Goal: Task Accomplishment & Management: Complete application form

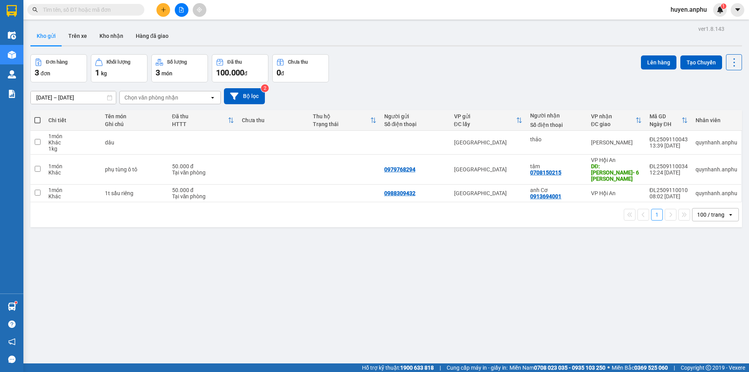
click at [176, 15] on div at bounding box center [181, 10] width 59 height 14
click at [178, 13] on button at bounding box center [182, 10] width 14 height 14
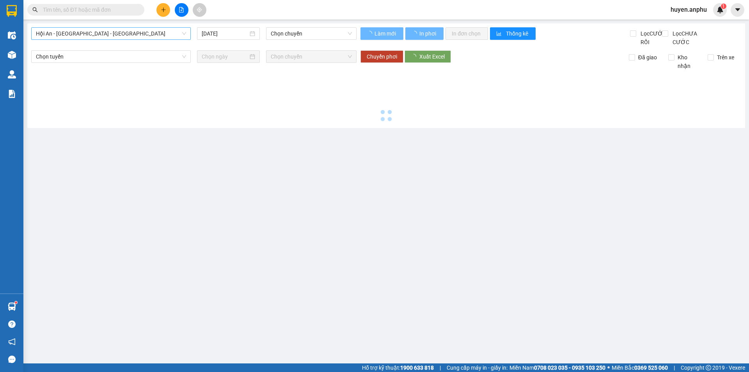
click at [116, 38] on span "Hội An - [GEOGRAPHIC_DATA] - [GEOGRAPHIC_DATA]" at bounding box center [111, 34] width 150 height 12
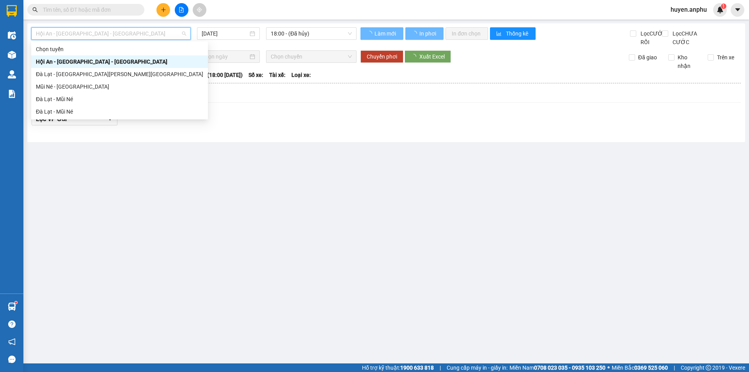
click at [119, 35] on span "Hội An - [GEOGRAPHIC_DATA] - [GEOGRAPHIC_DATA]" at bounding box center [111, 34] width 150 height 12
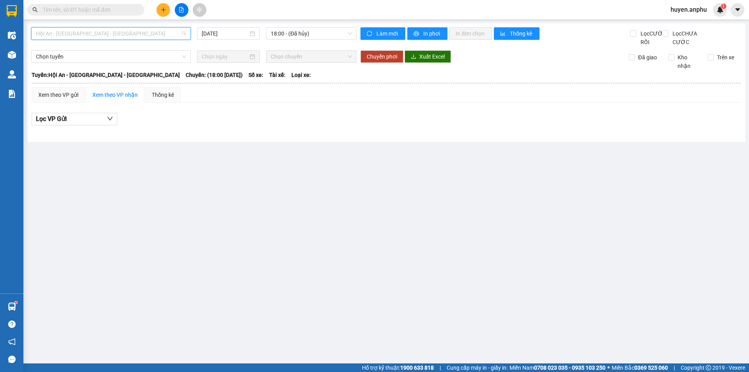
click at [112, 33] on span "Hội An - [GEOGRAPHIC_DATA] - [GEOGRAPHIC_DATA]" at bounding box center [111, 34] width 150 height 12
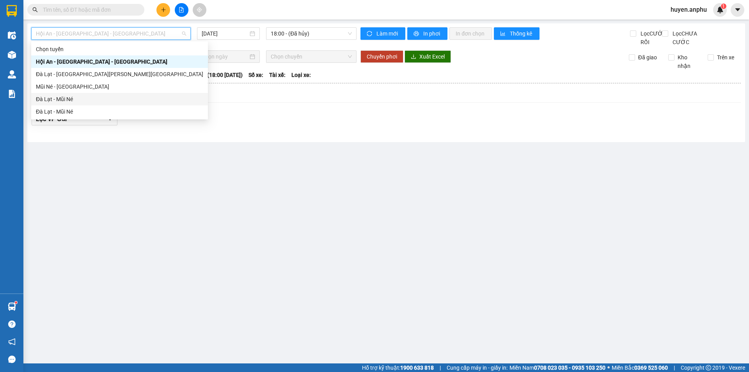
click at [84, 95] on div "Đà Lạt - Mũi Né" at bounding box center [119, 99] width 167 height 9
type input "[DATE]"
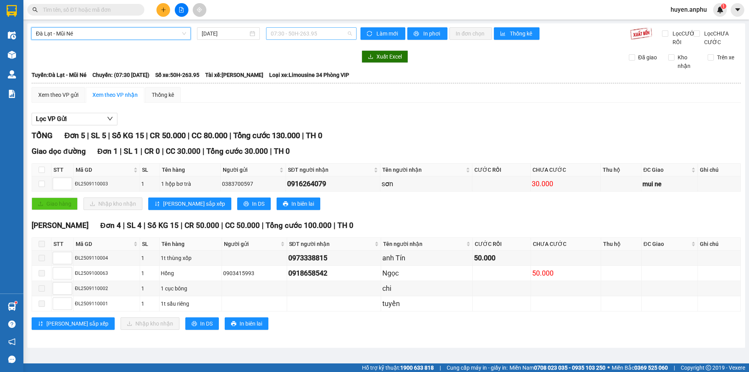
click at [280, 39] on span "07:30 - 50H-263.95" at bounding box center [311, 34] width 81 height 12
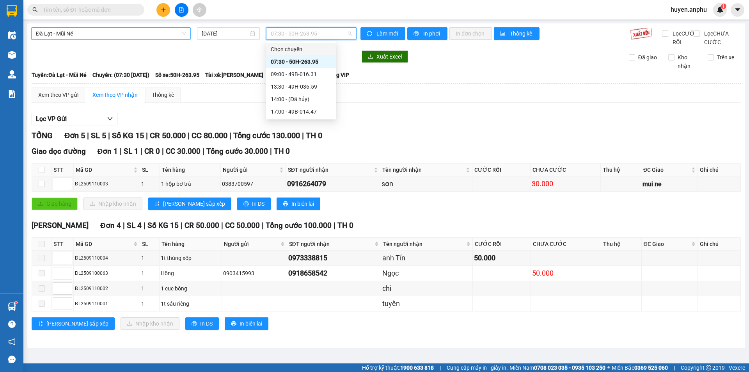
click at [139, 29] on span "Đà Lạt - Mũi Né" at bounding box center [111, 34] width 150 height 12
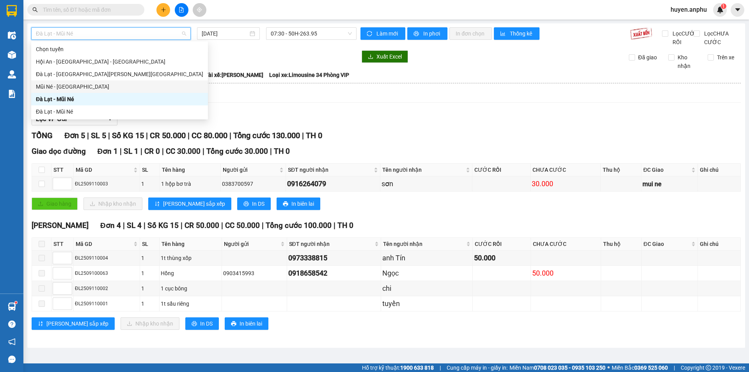
click at [85, 88] on div "Mũi Né - [GEOGRAPHIC_DATA]" at bounding box center [119, 86] width 167 height 9
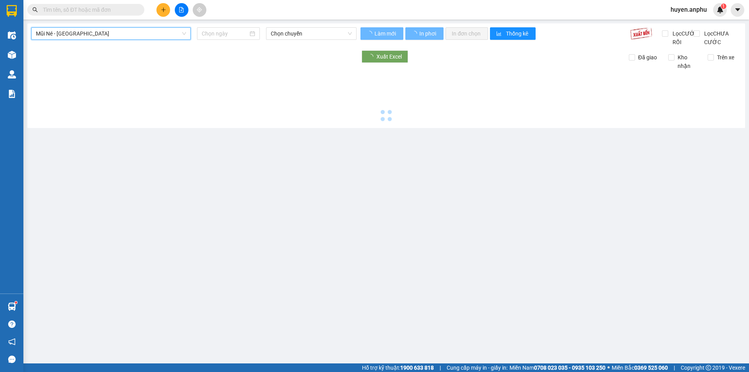
type input "[DATE]"
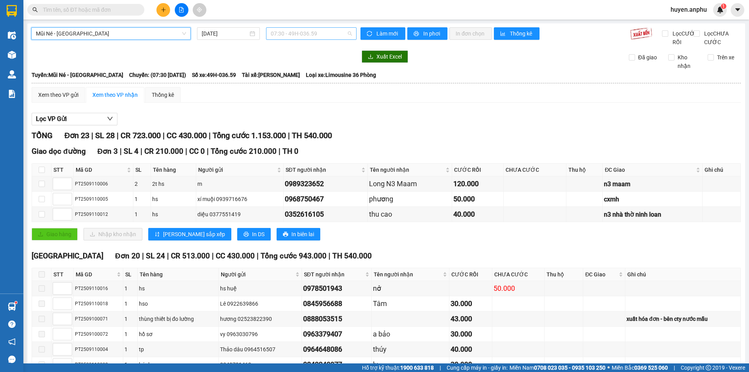
click at [289, 37] on span "07:30 - 49H-036.59" at bounding box center [311, 34] width 81 height 12
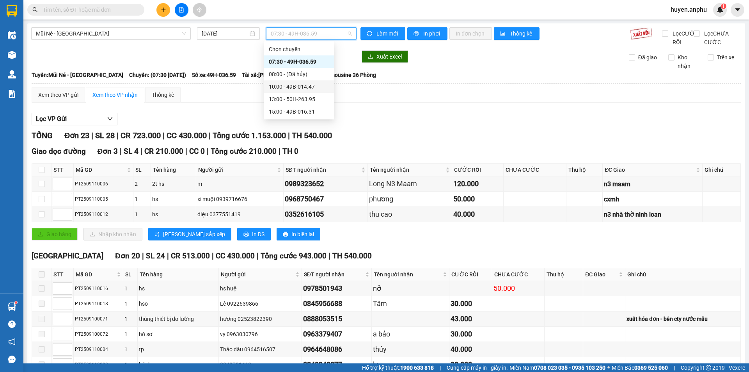
click at [309, 83] on div "10:00 - 49B-014.47" at bounding box center [299, 86] width 61 height 9
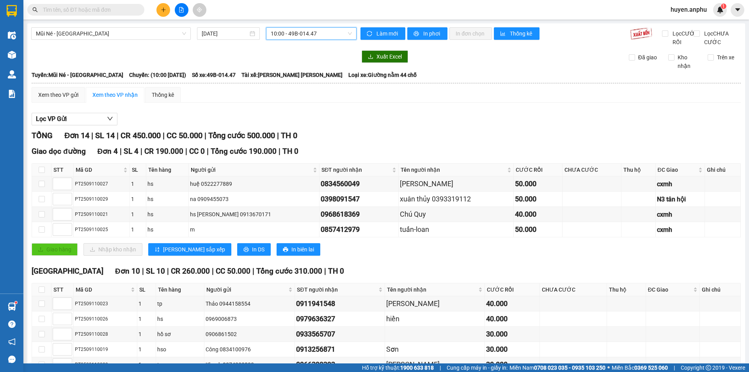
scroll to position [134, 0]
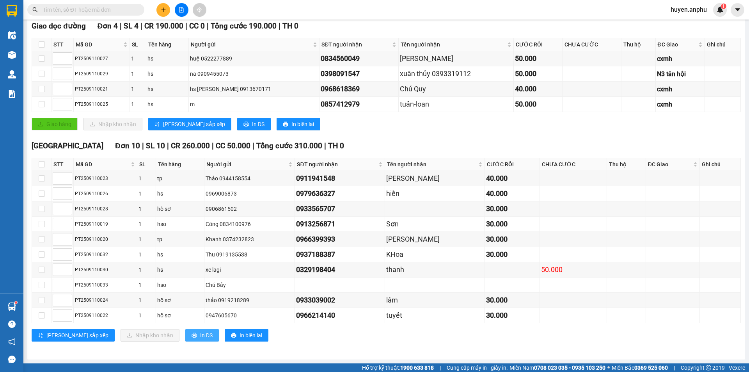
click at [185, 341] on button "In DS" at bounding box center [202, 335] width 34 height 12
click at [735, 13] on icon "caret-down" at bounding box center [737, 9] width 7 height 7
click at [678, 8] on span "huyen.anphu" at bounding box center [688, 10] width 49 height 10
click at [706, 25] on span "Đăng xuất" at bounding box center [692, 24] width 33 height 9
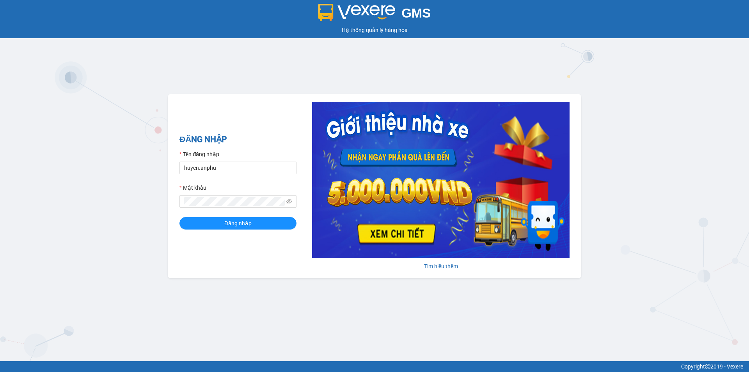
click at [227, 175] on form "Tên đăng nhập huyen.anphu Mật khẩu Đăng nhập" at bounding box center [237, 190] width 117 height 80
click at [224, 166] on input "huyen.anphu" at bounding box center [237, 167] width 117 height 12
type input "khanh.anphu"
click at [266, 227] on button "Đăng nhập" at bounding box center [237, 223] width 117 height 12
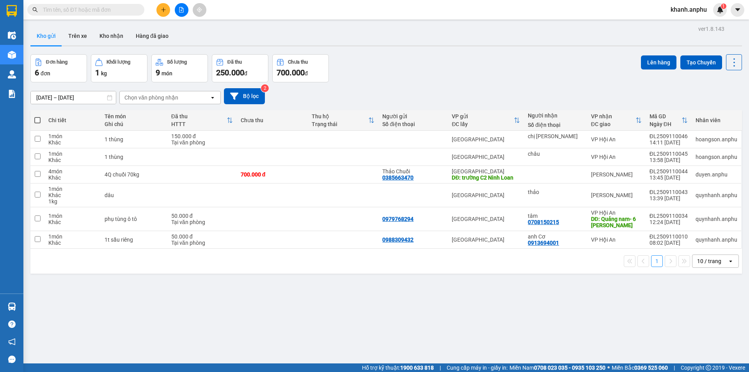
click at [701, 259] on div "10 / trang" at bounding box center [709, 261] width 24 height 8
click at [701, 345] on span "100 / trang" at bounding box center [706, 348] width 28 height 8
click at [419, 54] on div "ver 1.8.143 Kho gửi Trên xe Kho nhận Hàng đã giao Đơn hàng 6 đơn Khối lượng 1 k…" at bounding box center [386, 209] width 718 height 372
click at [167, 13] on button at bounding box center [163, 10] width 14 height 14
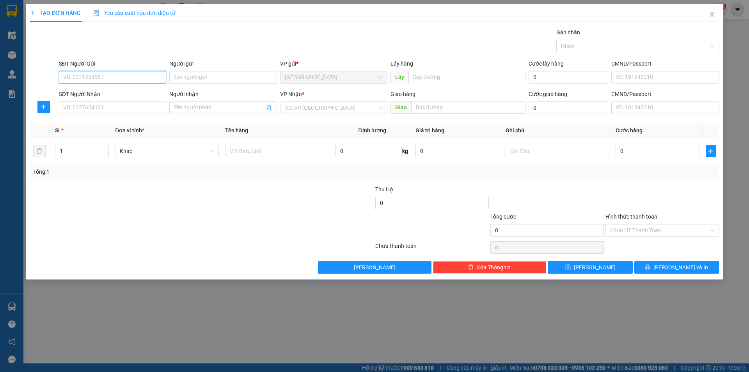
click at [120, 79] on input "SĐT Người Gửi" at bounding box center [112, 77] width 107 height 12
click at [94, 77] on input "6944" at bounding box center [112, 77] width 107 height 12
click at [90, 94] on div "0886826944" at bounding box center [113, 93] width 98 height 9
type input "0886826944"
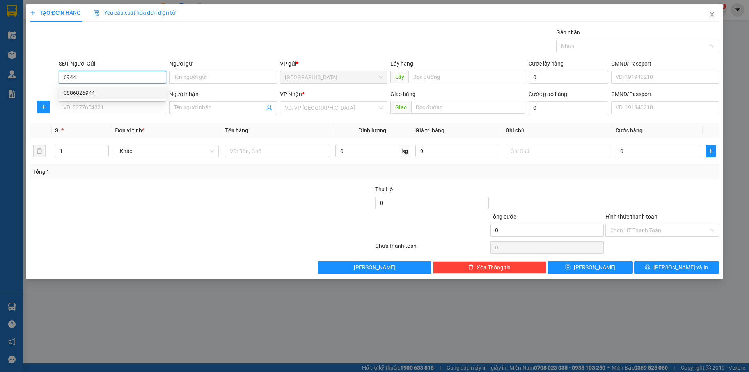
type input "bí nụ ĐT"
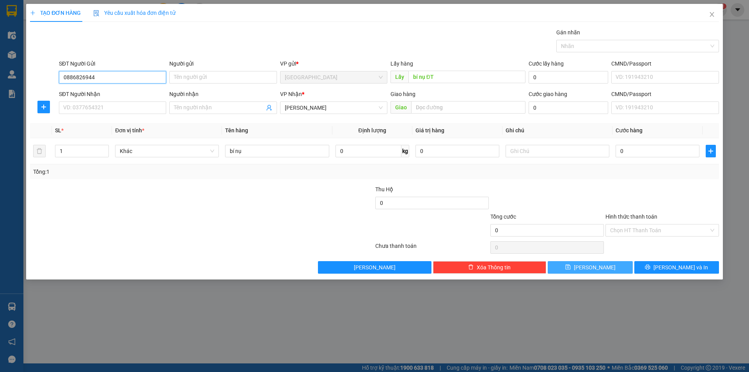
type input "0886826944"
click at [603, 263] on button "Lưu" at bounding box center [590, 267] width 85 height 12
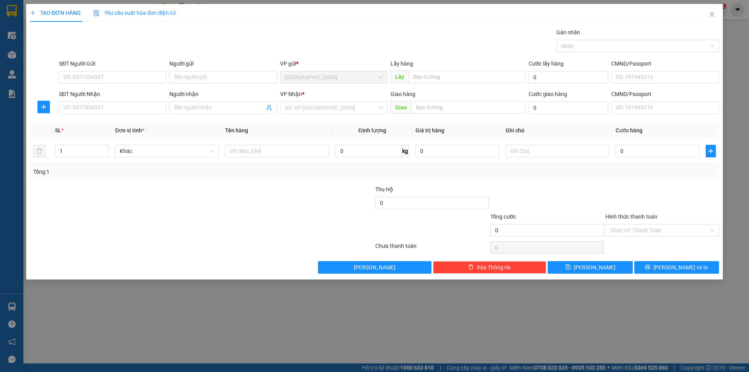
drag, startPoint x: 419, startPoint y: 20, endPoint x: 232, endPoint y: 13, distance: 187.7
click at [419, 20] on div "TẠO ĐƠN HÀNG Yêu cầu xuất hóa đơn điện tử" at bounding box center [374, 13] width 689 height 18
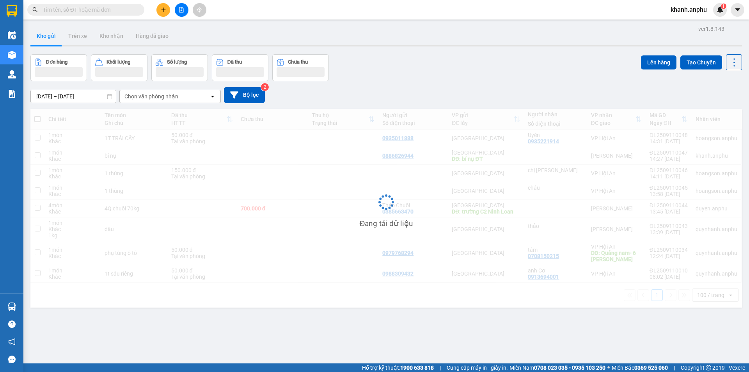
click at [78, 8] on input "text" at bounding box center [89, 9] width 92 height 9
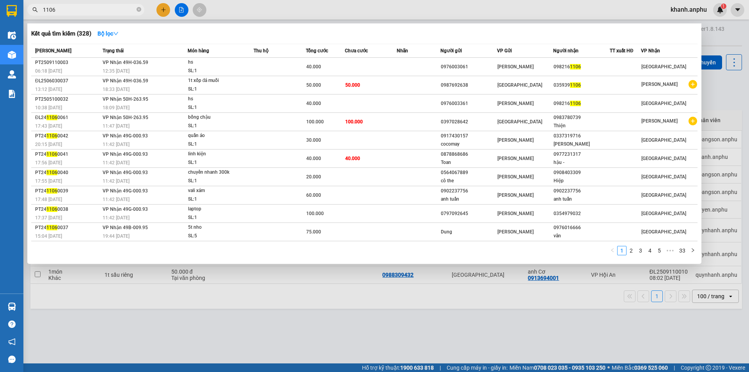
type input "1106"
click at [151, 11] on div "1106" at bounding box center [76, 10] width 152 height 12
click at [161, 11] on div at bounding box center [374, 186] width 749 height 372
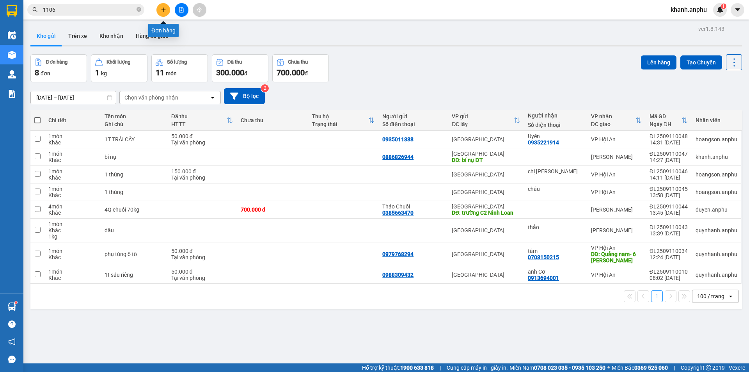
click at [160, 12] on button at bounding box center [163, 10] width 14 height 14
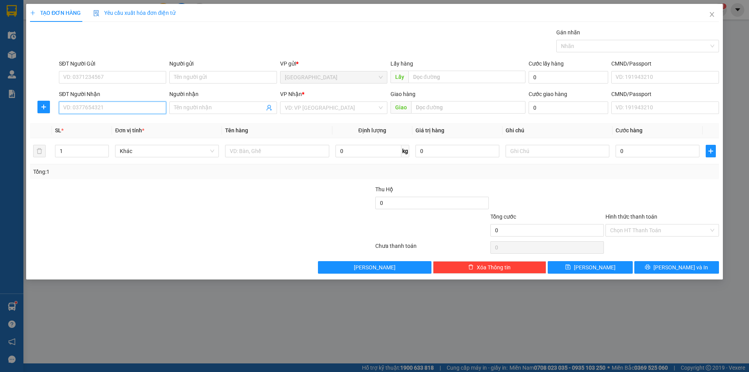
click at [78, 102] on input "SĐT Người Nhận" at bounding box center [112, 107] width 107 height 12
click at [188, 103] on span at bounding box center [222, 107] width 107 height 12
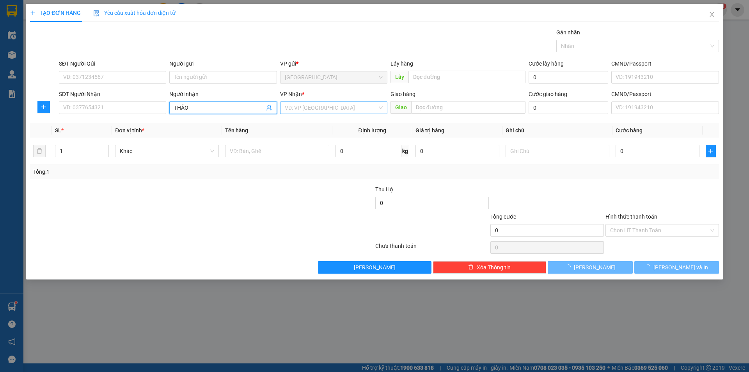
type input "THẢO"
click at [329, 102] on input "search" at bounding box center [331, 108] width 92 height 12
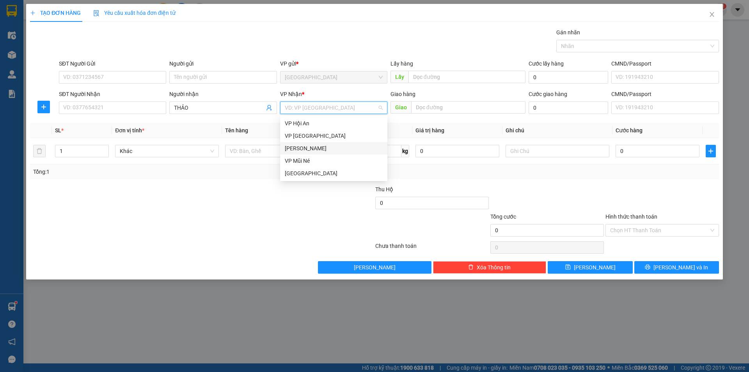
click at [304, 149] on div "[PERSON_NAME]" at bounding box center [334, 148] width 98 height 9
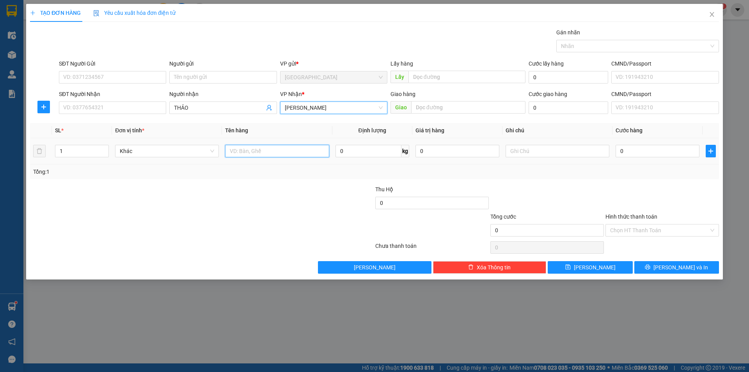
click at [262, 145] on input "text" at bounding box center [277, 151] width 104 height 12
type input "BÔNG"
click at [627, 153] on input "0" at bounding box center [658, 151] width 84 height 12
type input "1"
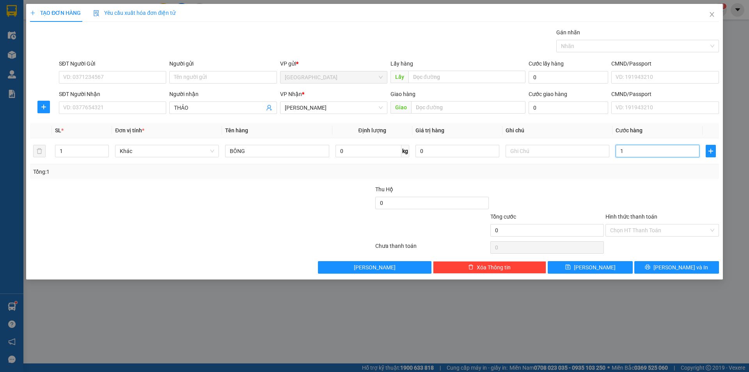
type input "1"
type input "10"
type input "100"
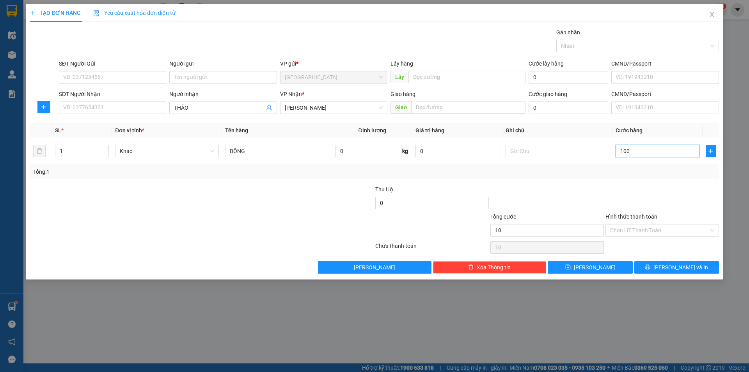
type input "100"
type input "100.000"
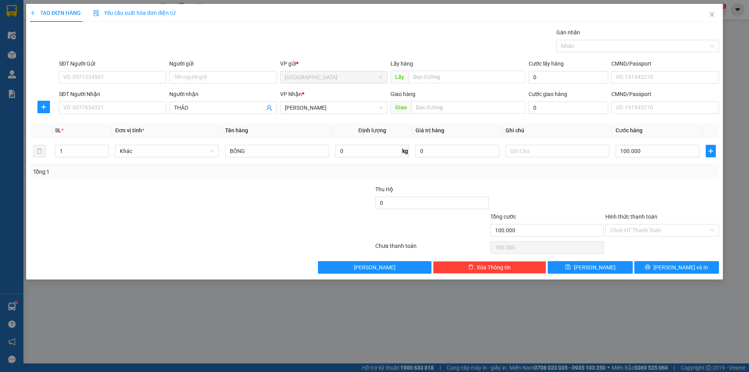
click at [601, 186] on div at bounding box center [547, 198] width 115 height 27
click at [590, 266] on span "Lưu" at bounding box center [595, 267] width 42 height 9
type input "0"
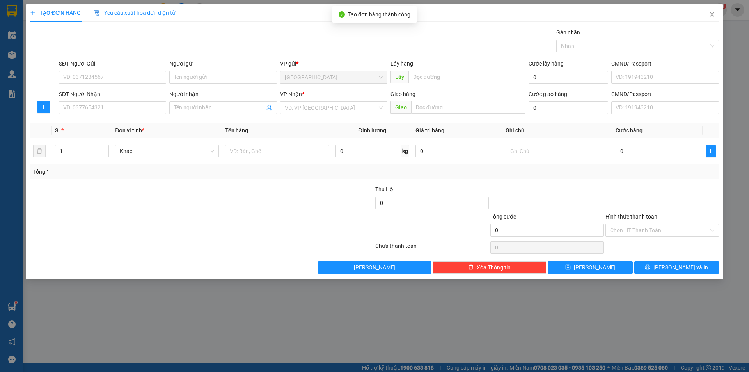
click at [372, 44] on div "Gán nhãn Nhãn" at bounding box center [388, 41] width 663 height 27
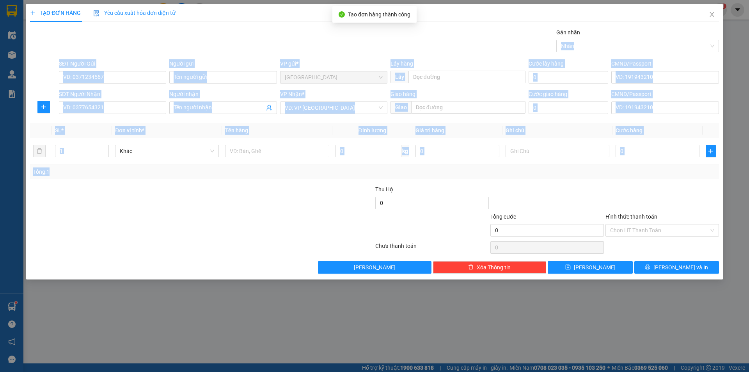
drag, startPoint x: 372, startPoint y: 44, endPoint x: 348, endPoint y: 193, distance: 150.1
click at [349, 193] on div "Transit Pickup Surcharge Ids Transit Deliver Surcharge Ids Transit Deliver Surc…" at bounding box center [374, 150] width 689 height 245
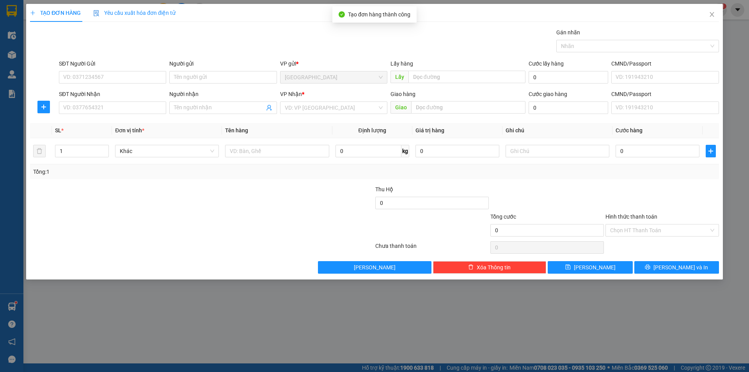
click at [216, 213] on div at bounding box center [144, 225] width 230 height 27
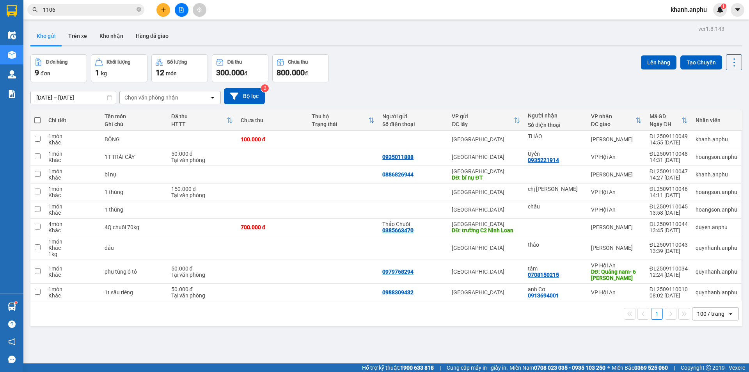
click at [470, 72] on div "Đơn hàng 9 đơn Khối lượng 1 kg Số lượng 12 món Đã thu 300.000 đ Chưa thu 800.00…" at bounding box center [385, 68] width 711 height 28
click at [727, 315] on icon "open" at bounding box center [730, 313] width 6 height 6
click at [706, 294] on span "100 / trang" at bounding box center [707, 297] width 30 height 8
click at [165, 7] on icon "plus" at bounding box center [163, 9] width 5 height 5
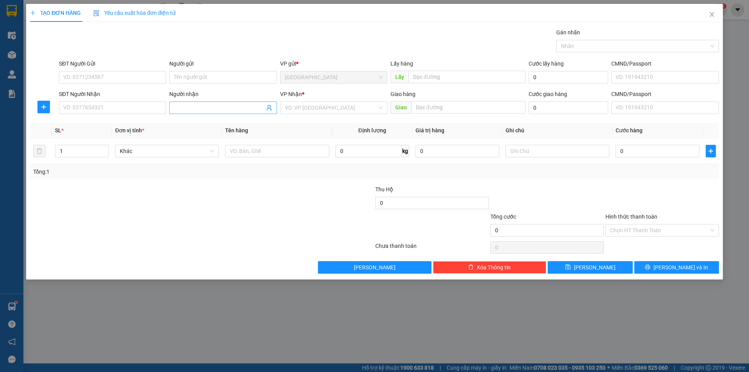
click at [197, 108] on input "Người nhận" at bounding box center [219, 107] width 90 height 9
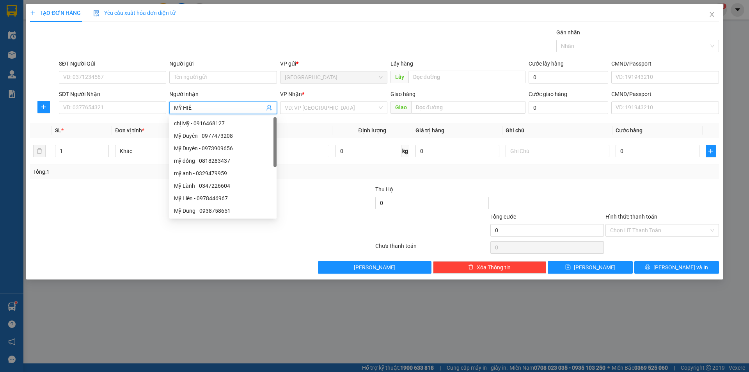
type input "MỸ HIỀN"
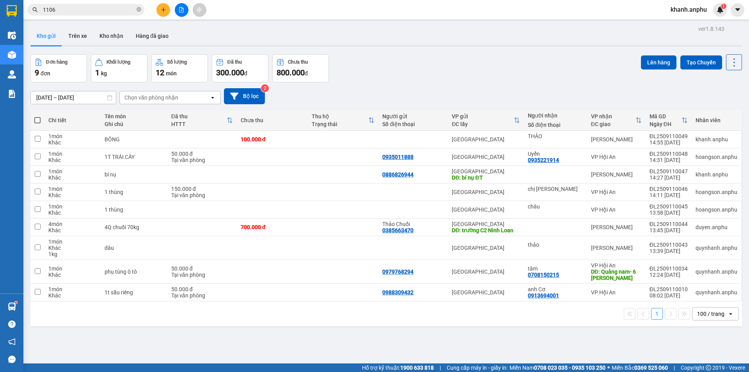
click at [433, 72] on div "Đơn hàng 9 đơn Khối lượng 1 kg Số lượng 12 món Đã thu 300.000 đ Chưa thu 800.00…" at bounding box center [385, 68] width 711 height 28
click at [530, 99] on div "09/09/2025 – 11/09/2025 Press the down arrow key to interact with the calendar …" at bounding box center [385, 96] width 711 height 16
click at [170, 9] on div at bounding box center [181, 10] width 59 height 14
click at [169, 11] on button at bounding box center [163, 10] width 14 height 14
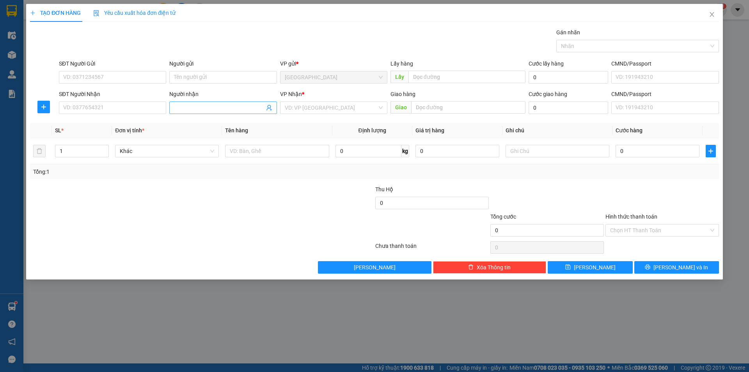
click at [174, 105] on span at bounding box center [222, 107] width 107 height 12
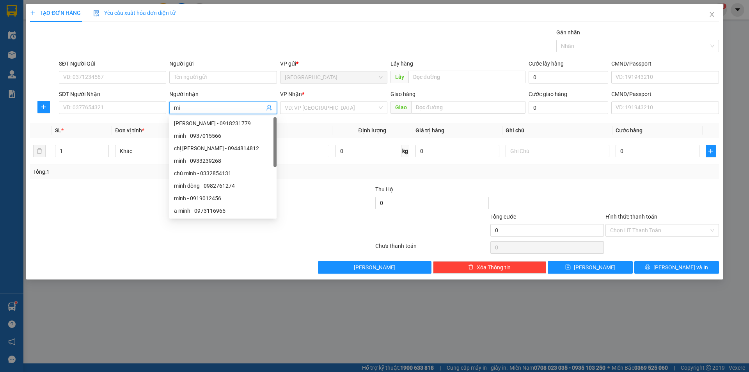
type input "m"
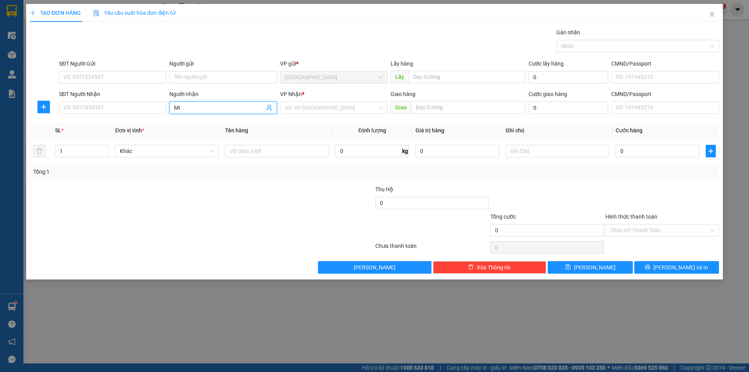
type input "M"
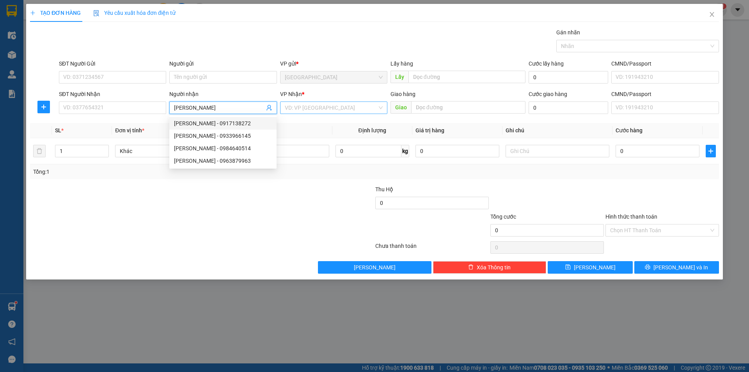
type input "MINH THI"
click at [315, 103] on input "search" at bounding box center [331, 108] width 92 height 12
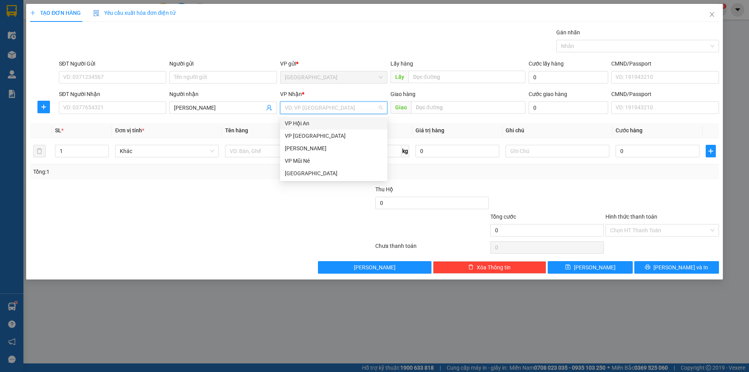
click at [307, 127] on div "VP Hội An" at bounding box center [334, 123] width 98 height 9
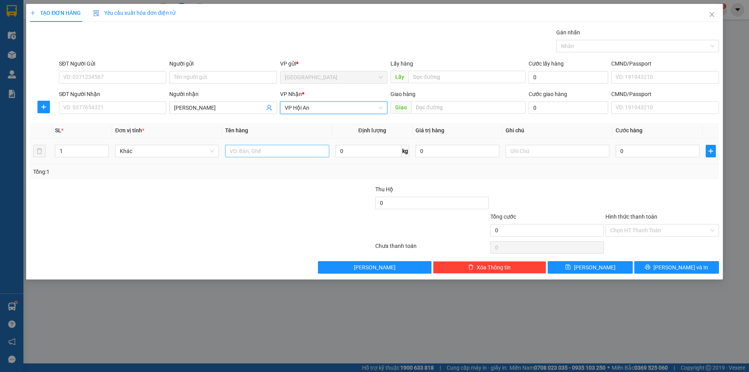
drag, startPoint x: 250, startPoint y: 141, endPoint x: 240, endPoint y: 150, distance: 13.8
click at [245, 145] on td at bounding box center [277, 151] width 110 height 26
click at [240, 150] on input "text" at bounding box center [277, 151] width 104 height 12
click at [240, 150] on input "BÔNG" at bounding box center [277, 151] width 104 height 12
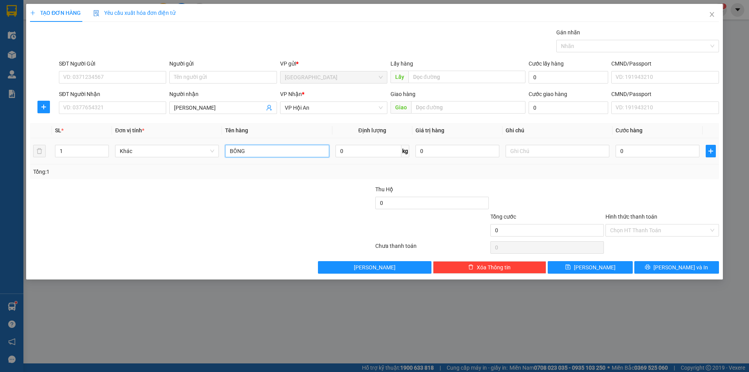
click at [240, 150] on input "BÔNG" at bounding box center [277, 151] width 104 height 12
type input "BÍ NỤ"
click at [644, 149] on input "0" at bounding box center [658, 151] width 84 height 12
click at [541, 152] on input "text" at bounding box center [558, 151] width 104 height 12
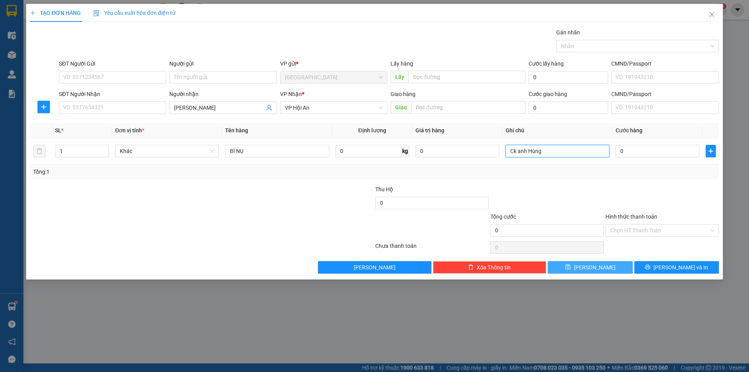
type input "Ck anh Hùng"
click at [615, 269] on button "Lưu" at bounding box center [590, 267] width 85 height 12
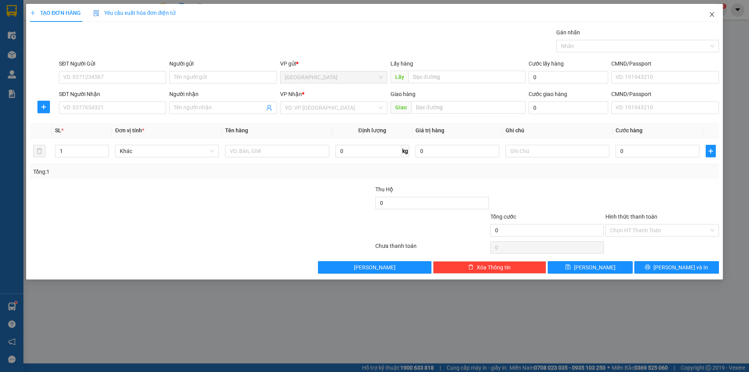
click at [708, 16] on span "Close" at bounding box center [712, 15] width 22 height 22
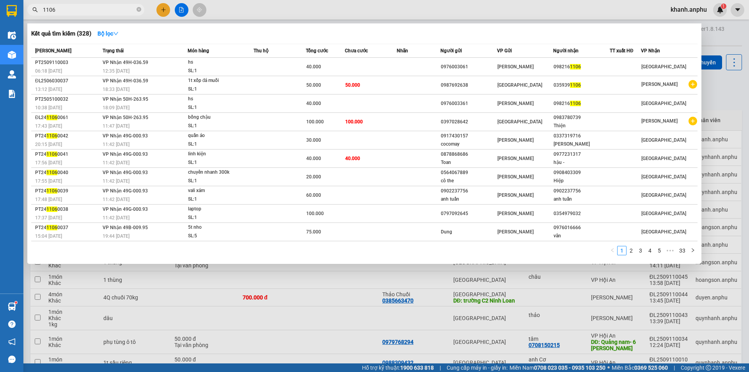
click at [106, 4] on span "1106" at bounding box center [85, 10] width 117 height 12
click at [100, 11] on input "1106" at bounding box center [89, 9] width 92 height 9
click at [101, 11] on input "1106" at bounding box center [89, 9] width 92 height 9
click at [140, 10] on icon "close-circle" at bounding box center [139, 9] width 5 height 5
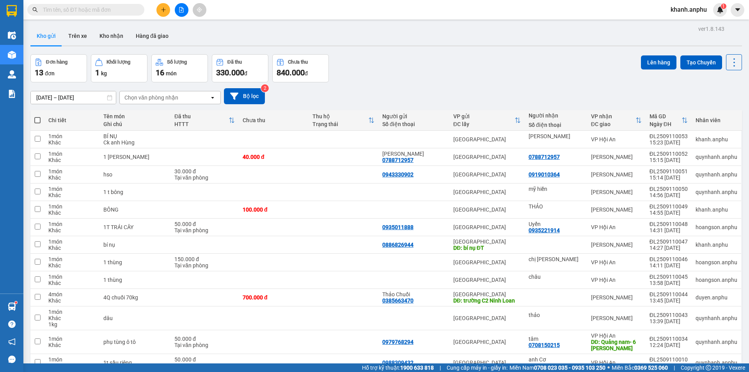
click at [115, 10] on input "text" at bounding box center [89, 9] width 92 height 9
click at [66, 8] on input "0" at bounding box center [89, 9] width 92 height 9
type input "0"
click at [138, 9] on icon "close-circle" at bounding box center [139, 9] width 5 height 5
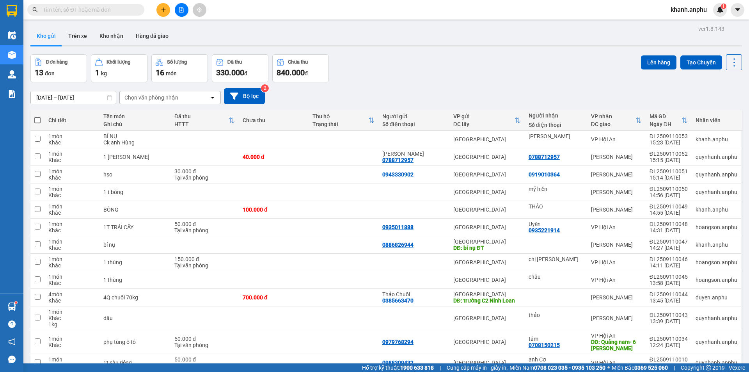
click at [69, 13] on input "text" at bounding box center [89, 9] width 92 height 9
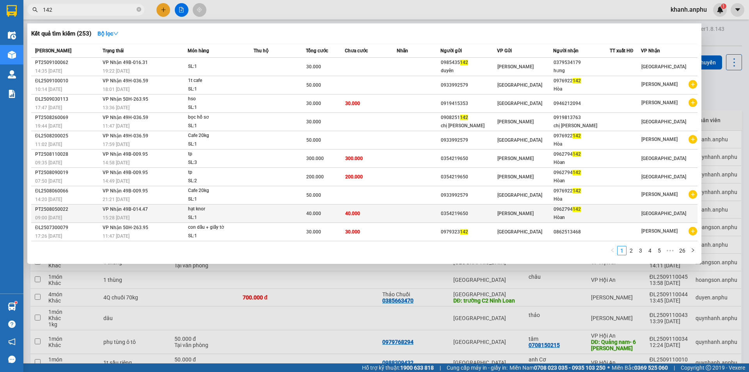
type input "142"
click at [643, 213] on span "[GEOGRAPHIC_DATA]" at bounding box center [663, 213] width 45 height 5
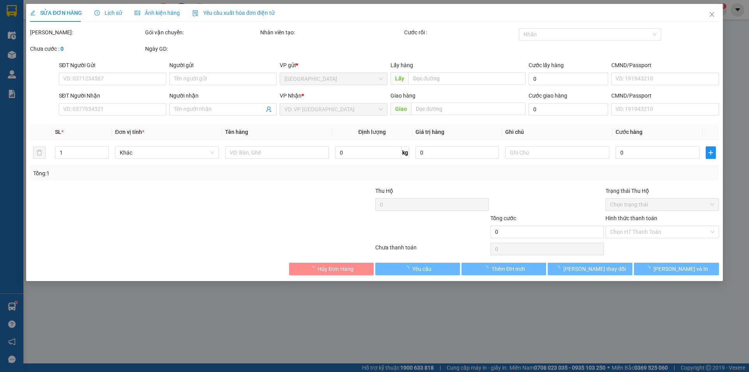
type input "0354219650"
type input "0962794142"
type input "Hòan"
type input "40.000"
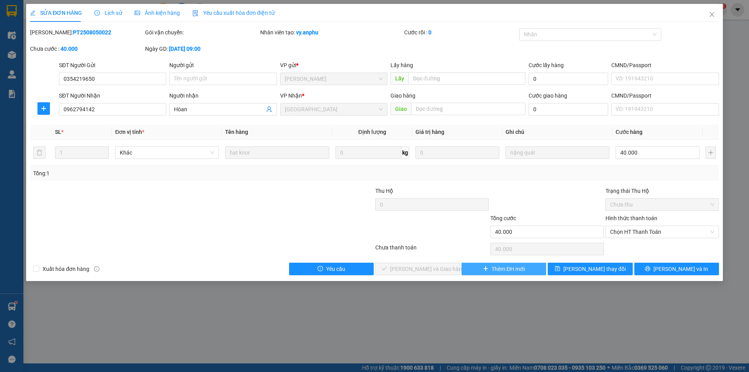
click at [497, 271] on span "Thêm ĐH mới" at bounding box center [507, 268] width 33 height 9
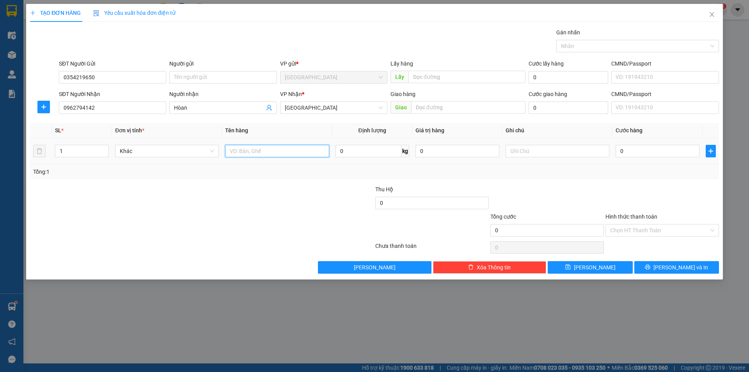
click at [245, 152] on input "text" at bounding box center [277, 151] width 104 height 12
type input "thùng"
click at [658, 155] on input "0" at bounding box center [658, 151] width 84 height 12
type input "1"
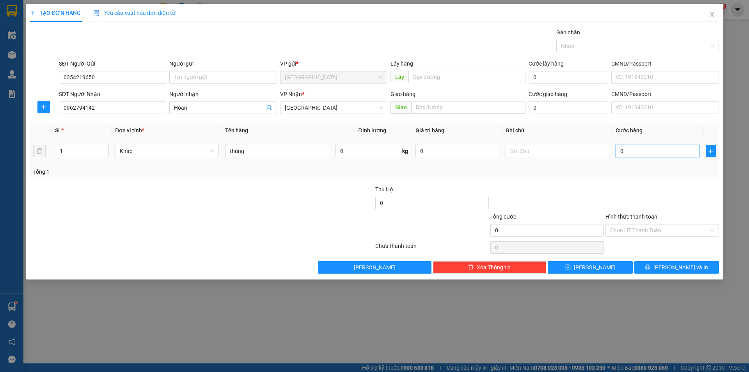
type input "1"
type input "10"
type input "100"
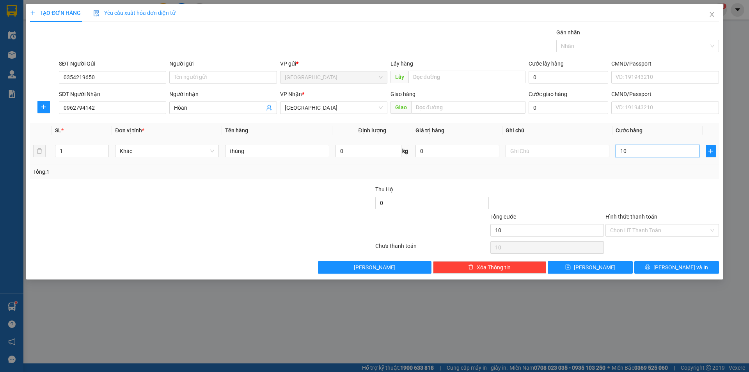
type input "100"
type input "100.000"
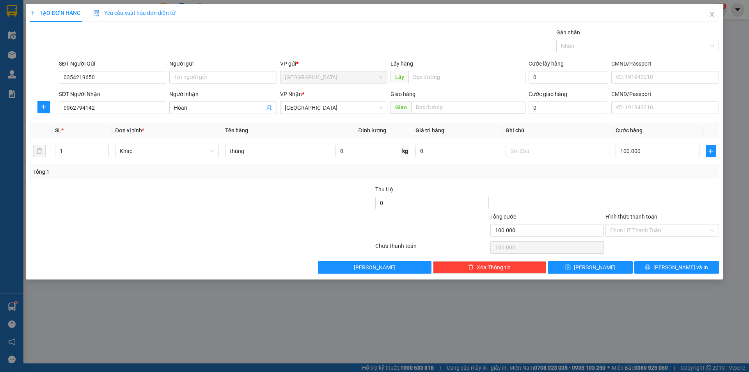
click at [641, 181] on div "Transit Pickup Surcharge Ids Transit Deliver Surcharge Ids Transit Deliver Surc…" at bounding box center [374, 150] width 689 height 245
click at [672, 268] on span "Lưu và In" at bounding box center [680, 267] width 55 height 9
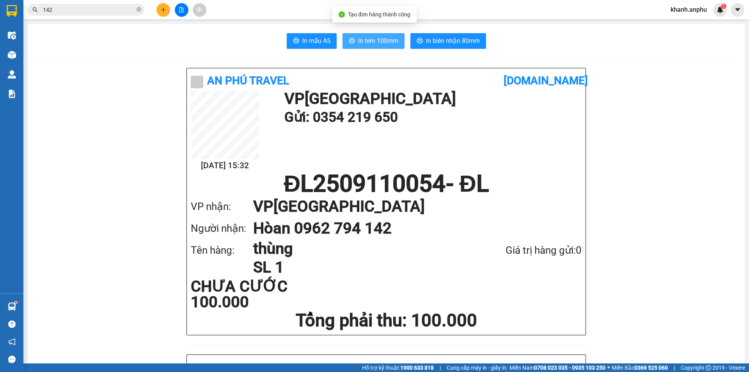
click at [371, 38] on span "In tem 100mm" at bounding box center [378, 41] width 40 height 10
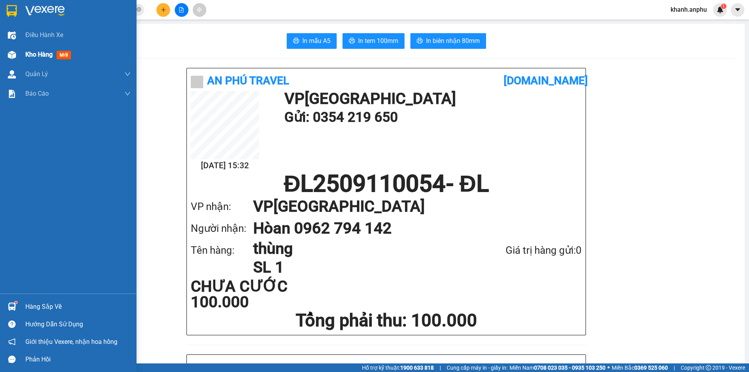
click at [27, 53] on span "Kho hàng" at bounding box center [38, 54] width 27 height 7
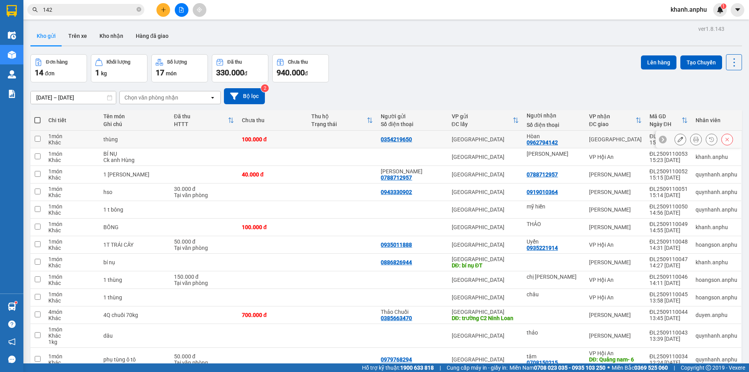
click at [728, 140] on div at bounding box center [699, 140] width 86 height 18
click at [724, 139] on button at bounding box center [727, 140] width 11 height 14
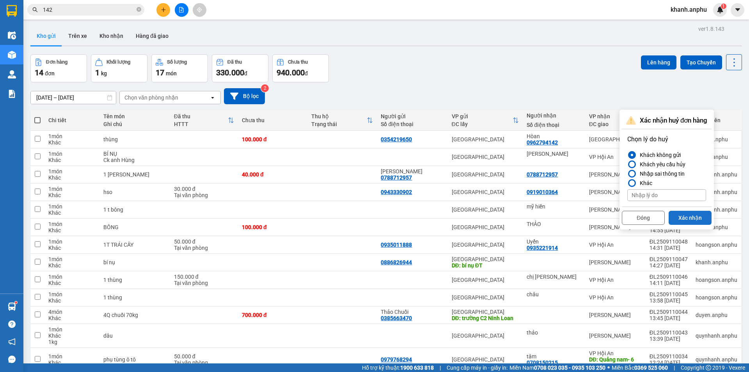
click at [679, 212] on button "Xác nhận" at bounding box center [690, 218] width 43 height 14
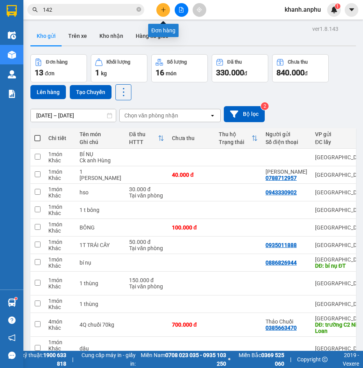
click at [165, 9] on icon "plus" at bounding box center [163, 9] width 5 height 5
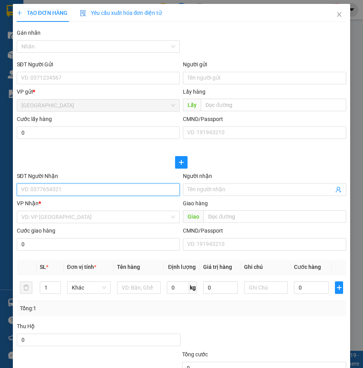
click at [46, 188] on input "SĐT Người Nhận" at bounding box center [98, 189] width 163 height 12
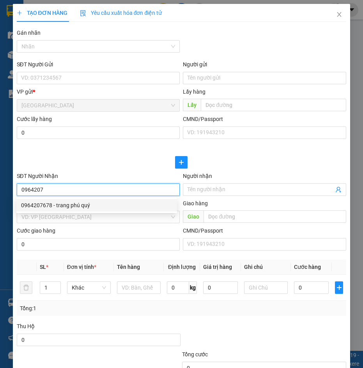
click at [93, 208] on div "0964207678 - trang phú quý" at bounding box center [96, 205] width 151 height 9
type input "0964207678"
type input "trang phú quý"
type input "50.000"
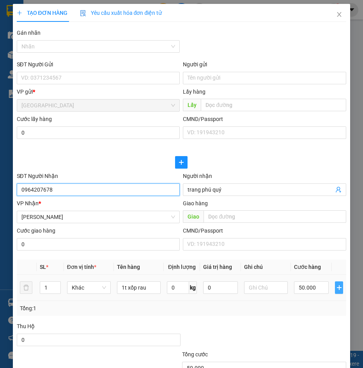
scroll to position [78, 0]
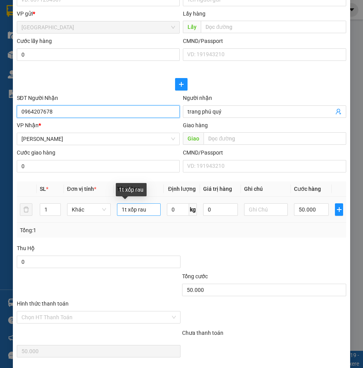
type input "0964207678"
drag, startPoint x: 135, startPoint y: 208, endPoint x: 127, endPoint y: 206, distance: 8.0
click at [127, 206] on input "1t xốp rau" at bounding box center [139, 209] width 44 height 12
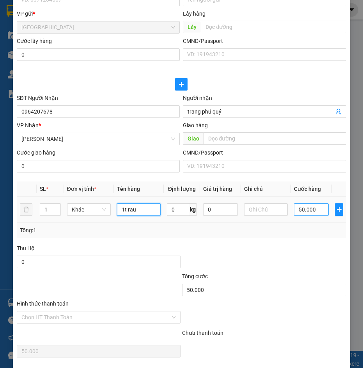
type input "1t rau"
click at [316, 209] on input "50.000" at bounding box center [311, 209] width 35 height 12
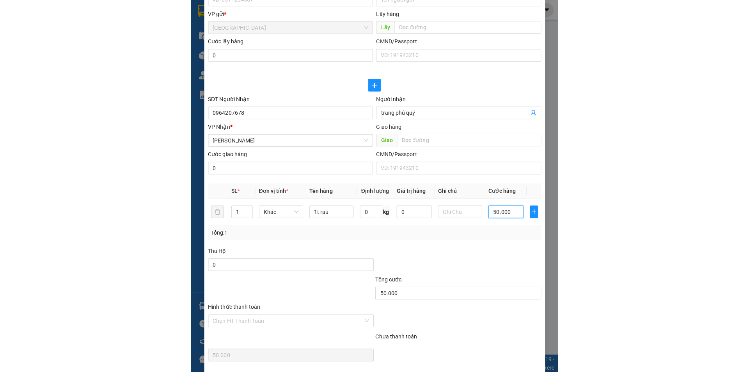
scroll to position [136, 0]
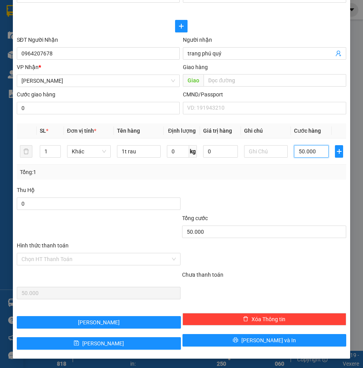
type input "4"
type input "40"
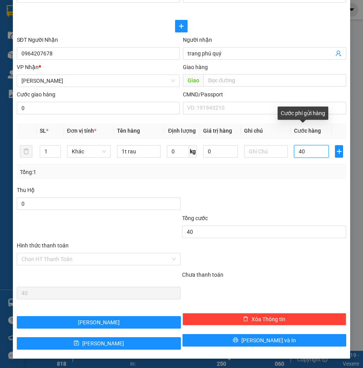
type input "40"
type input "40.000"
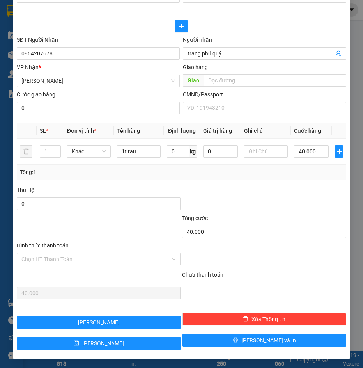
click at [261, 207] on div at bounding box center [264, 199] width 166 height 27
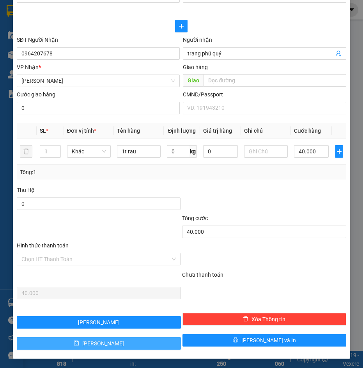
click at [135, 345] on button "Lưu" at bounding box center [99, 343] width 164 height 12
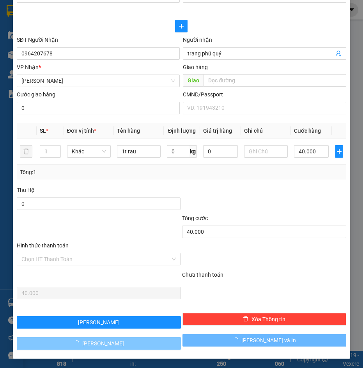
type input "0"
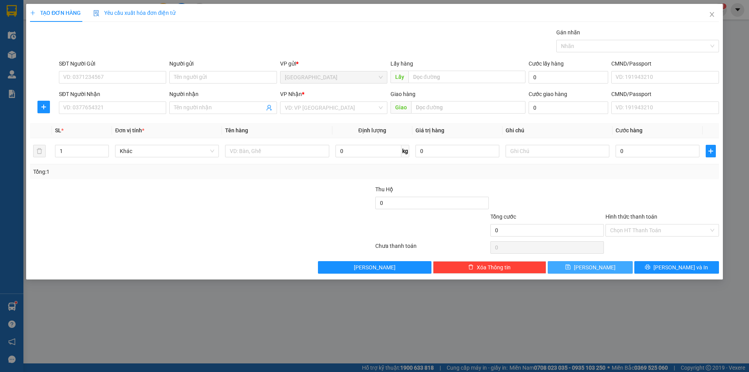
scroll to position [0, 0]
